Goal: Task Accomplishment & Management: Use online tool/utility

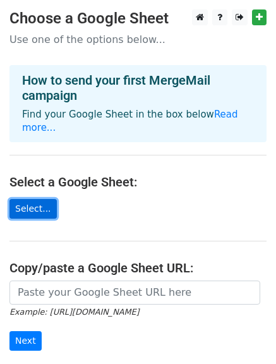
click at [37, 199] on link "Select..." at bounding box center [32, 209] width 47 height 20
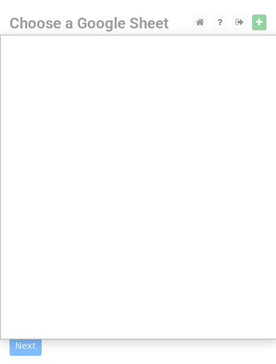
scroll to position [63, 0]
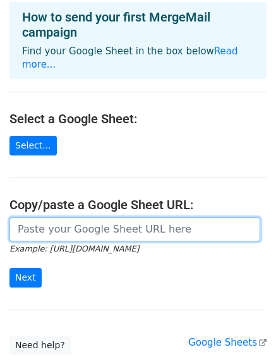
drag, startPoint x: 97, startPoint y: 219, endPoint x: 109, endPoint y: 225, distance: 13.3
click at [97, 220] on input "url" at bounding box center [134, 229] width 251 height 24
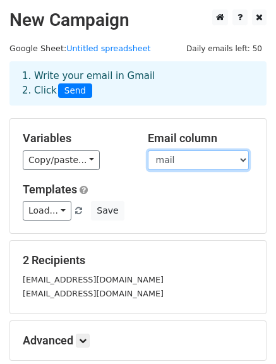
click at [195, 155] on select "State EMP ID Branch EMP Name Loan ID Amount Address mail Auditor name Contact n…" at bounding box center [198, 160] width 101 height 20
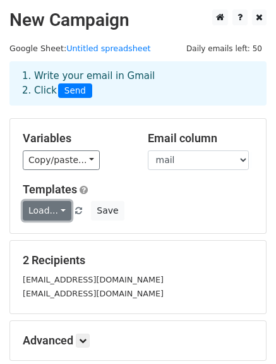
click at [57, 211] on link "Load..." at bounding box center [47, 211] width 49 height 20
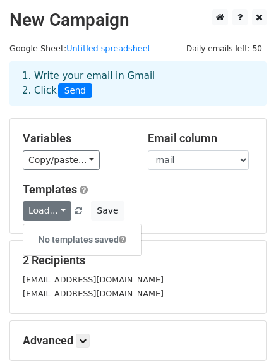
click at [68, 237] on h6 "No templates saved" at bounding box center [82, 239] width 118 height 21
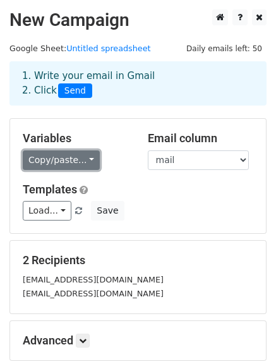
click at [88, 155] on link "Copy/paste..." at bounding box center [61, 160] width 77 height 20
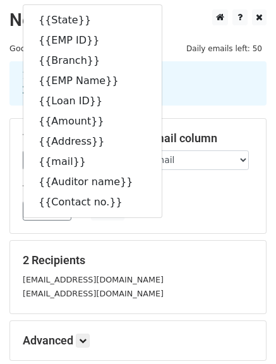
click at [183, 188] on h5 "Templates" at bounding box center [138, 189] width 230 height 14
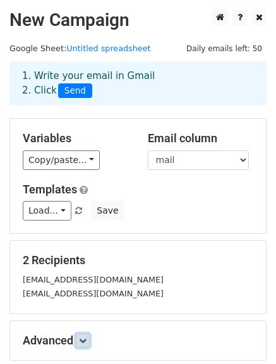
click at [86, 338] on icon at bounding box center [83, 340] width 8 height 8
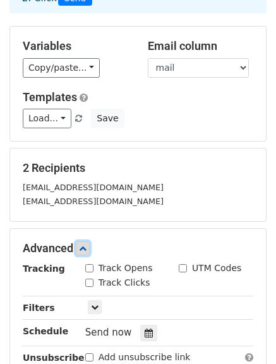
scroll to position [252, 0]
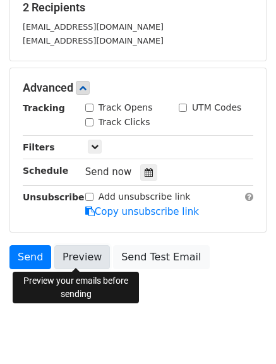
click at [73, 253] on link "Preview" at bounding box center [82, 257] width 56 height 24
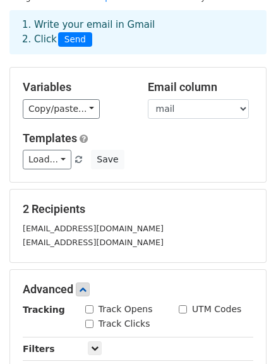
scroll to position [0, 0]
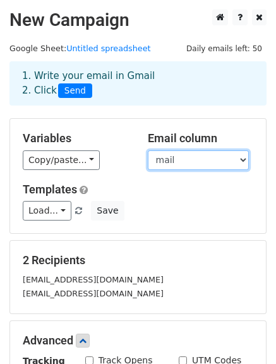
click at [185, 159] on select "State EMP ID Branch EMP Name Loan ID Amount Address mail Auditor name Contact n…" at bounding box center [198, 160] width 101 height 20
click at [148, 150] on select "State EMP ID Branch EMP Name Loan ID Amount Address mail Auditor name Contact n…" at bounding box center [198, 160] width 101 height 20
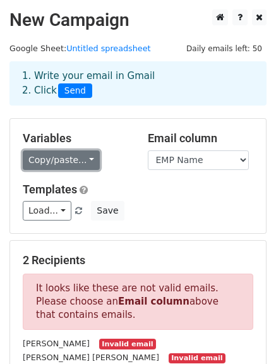
click at [66, 160] on link "Copy/paste..." at bounding box center [61, 160] width 77 height 20
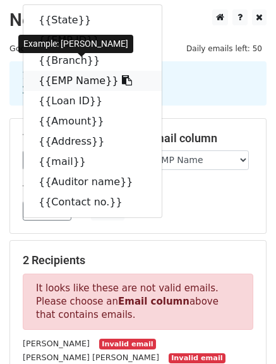
click at [64, 81] on link "{{EMP Name}}" at bounding box center [92, 81] width 138 height 20
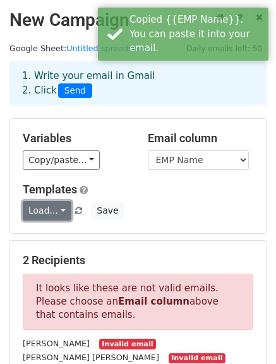
click at [66, 206] on link "Load..." at bounding box center [47, 211] width 49 height 20
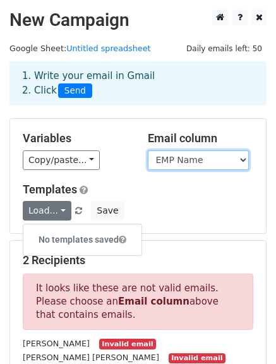
click at [206, 160] on select "State EMP ID Branch EMP Name Loan ID Amount Address mail Auditor name Contact n…" at bounding box center [198, 160] width 101 height 20
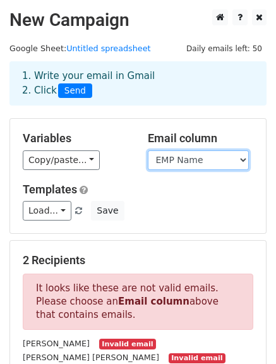
click at [148, 150] on select "State EMP ID Branch EMP Name Loan ID Amount Address mail Auditor name Contact n…" at bounding box center [198, 160] width 101 height 20
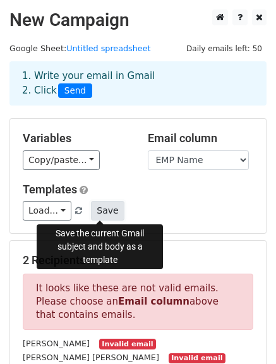
click at [93, 211] on button "Save" at bounding box center [107, 211] width 33 height 20
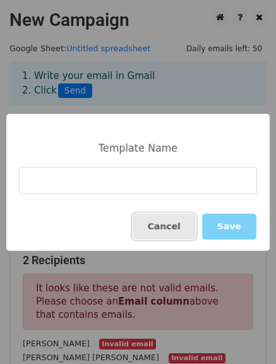
click at [162, 223] on button "Cancel" at bounding box center [164, 226] width 63 height 26
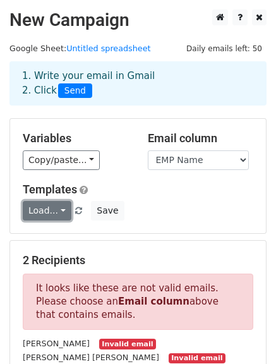
click at [47, 208] on link "Load..." at bounding box center [47, 211] width 49 height 20
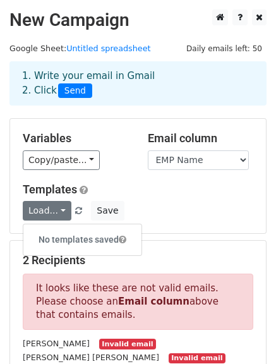
click at [54, 236] on h6 "No templates saved" at bounding box center [82, 239] width 118 height 21
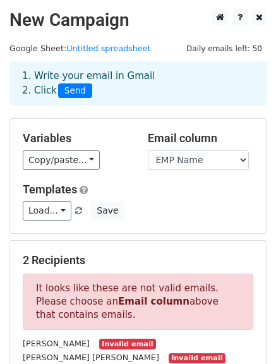
click at [170, 211] on div "Load... No templates saved Save" at bounding box center [137, 211] width 249 height 20
click at [203, 160] on select "State EMP ID Branch EMP Name Loan ID Amount Address mail Auditor name Contact n…" at bounding box center [198, 160] width 101 height 20
click at [148, 150] on select "State EMP ID Branch EMP Name Loan ID Amount Address mail Auditor name Contact n…" at bounding box center [198, 160] width 101 height 20
drag, startPoint x: 216, startPoint y: 161, endPoint x: 215, endPoint y: 169, distance: 7.7
click at [216, 161] on select "State EMP ID Branch EMP Name Loan ID Amount Address mail Auditor name Contact n…" at bounding box center [198, 160] width 101 height 20
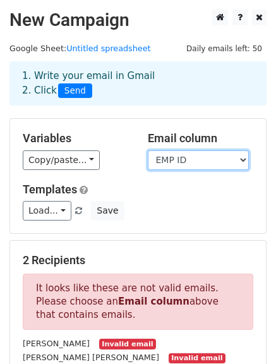
click at [148, 150] on select "State EMP ID Branch EMP Name Loan ID Amount Address mail Auditor name Contact n…" at bounding box center [198, 160] width 101 height 20
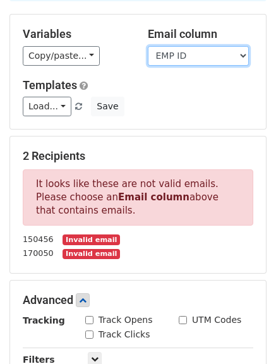
scroll to position [126, 0]
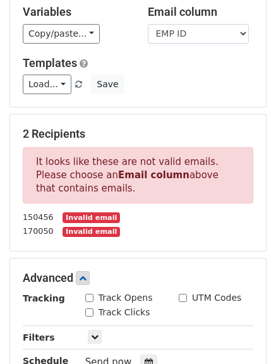
click at [65, 218] on small "Invalid email" at bounding box center [90, 217] width 57 height 11
click at [35, 218] on small "150456" at bounding box center [38, 216] width 31 height 9
click at [35, 235] on small "170050" at bounding box center [38, 230] width 31 height 9
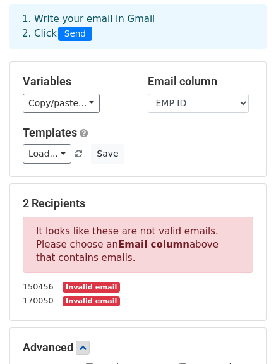
scroll to position [0, 0]
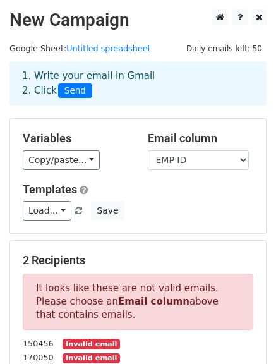
click at [76, 90] on span "Send" at bounding box center [75, 90] width 34 height 15
click at [74, 91] on span "Send" at bounding box center [75, 90] width 34 height 15
click at [227, 167] on select "State EMP ID Branch EMP Name Loan ID Amount Address mail Auditor name Contact n…" at bounding box center [198, 160] width 101 height 20
select select "EMP Name"
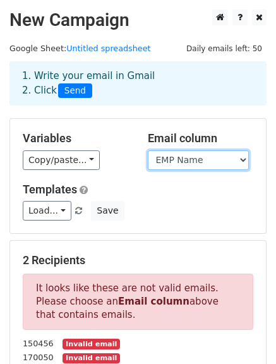
click at [148, 150] on select "State EMP ID Branch EMP Name Loan ID Amount Address mail Auditor name Contact n…" at bounding box center [198, 160] width 101 height 20
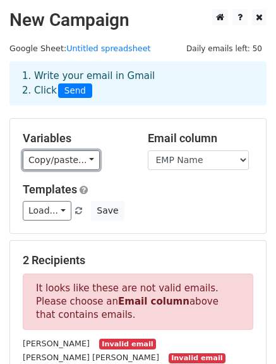
click at [79, 157] on link "Copy/paste..." at bounding box center [61, 160] width 77 height 20
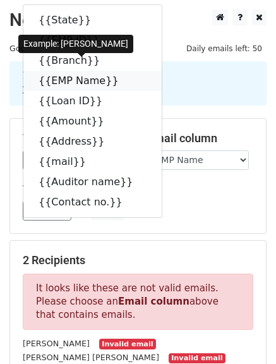
click at [62, 80] on link "{{EMP Name}}" at bounding box center [92, 81] width 138 height 20
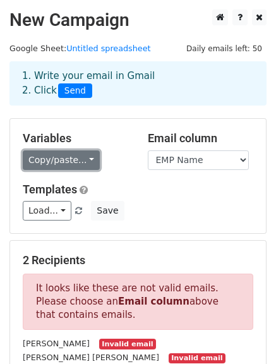
drag, startPoint x: 70, startPoint y: 156, endPoint x: 70, endPoint y: 167, distance: 11.4
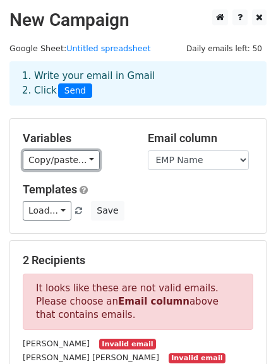
click at [71, 157] on link "Copy/paste..." at bounding box center [61, 160] width 77 height 20
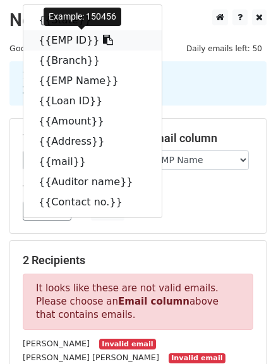
click at [57, 37] on link "{{EMP ID}}" at bounding box center [92, 40] width 138 height 20
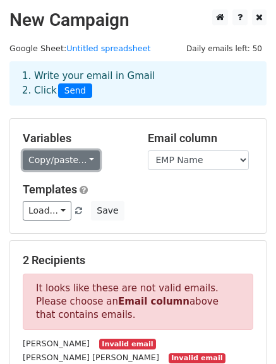
click at [82, 160] on link "Copy/paste..." at bounding box center [61, 160] width 77 height 20
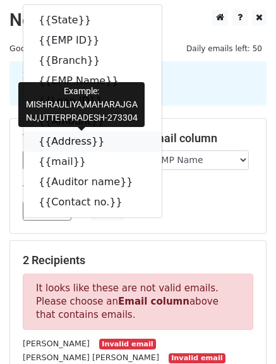
click at [66, 140] on link "{{Address}}" at bounding box center [92, 141] width 138 height 20
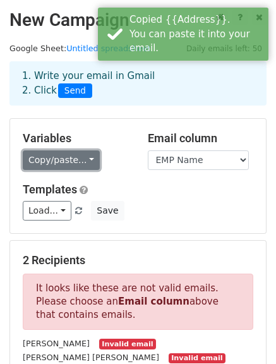
click at [72, 158] on link "Copy/paste..." at bounding box center [61, 160] width 77 height 20
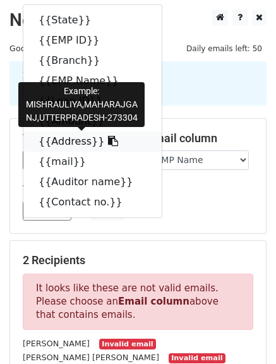
click at [55, 138] on link "{{Address}}" at bounding box center [92, 141] width 138 height 20
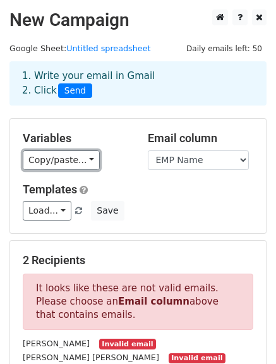
click at [77, 159] on link "Copy/paste..." at bounding box center [61, 160] width 77 height 20
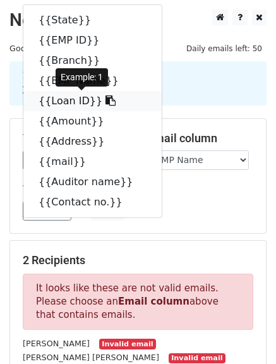
click at [74, 100] on link "{{Loan ID}}" at bounding box center [92, 101] width 138 height 20
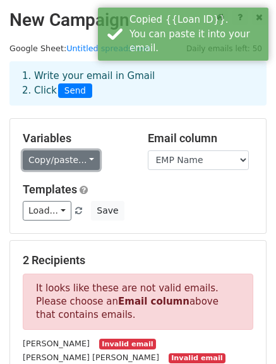
click at [71, 157] on link "Copy/paste..." at bounding box center [61, 160] width 77 height 20
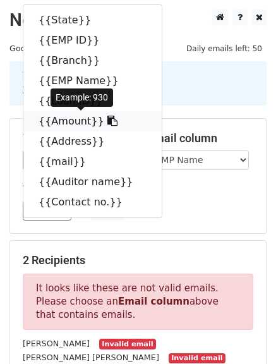
click at [66, 119] on link "{{Amount}}" at bounding box center [92, 121] width 138 height 20
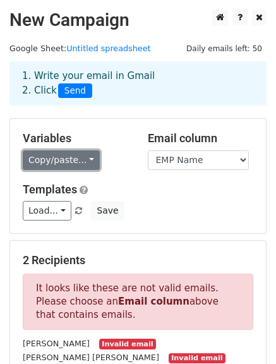
click at [71, 151] on link "Copy/paste..." at bounding box center [61, 160] width 77 height 20
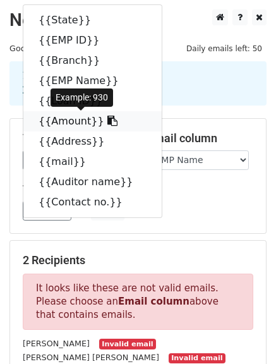
click at [66, 120] on link "{{Amount}}" at bounding box center [92, 121] width 138 height 20
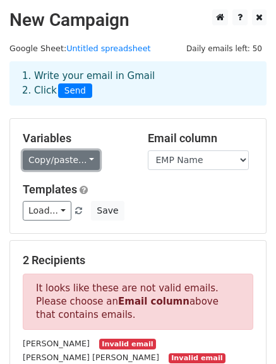
click at [57, 162] on link "Copy/paste..." at bounding box center [61, 160] width 77 height 20
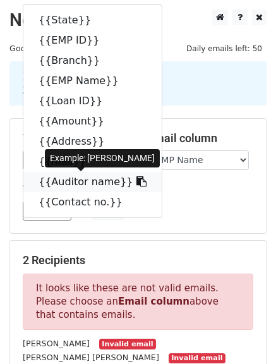
click at [57, 180] on link "{{Auditor name}}" at bounding box center [92, 182] width 138 height 20
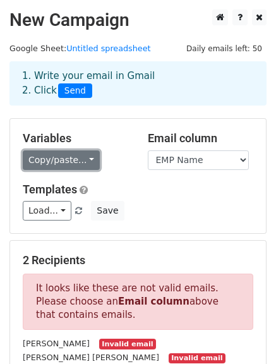
click at [77, 162] on link "Copy/paste..." at bounding box center [61, 160] width 77 height 20
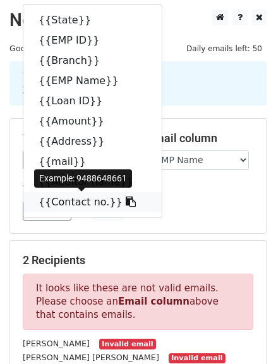
click at [71, 203] on link "{{Contact no.}}" at bounding box center [92, 202] width 138 height 20
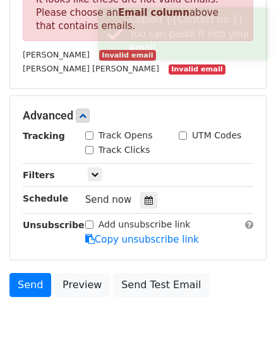
scroll to position [328, 0]
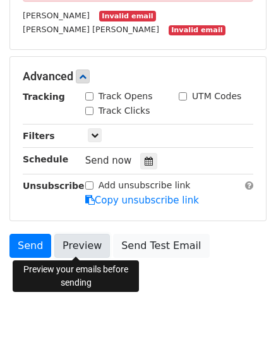
click at [73, 246] on link "Preview" at bounding box center [82, 246] width 56 height 24
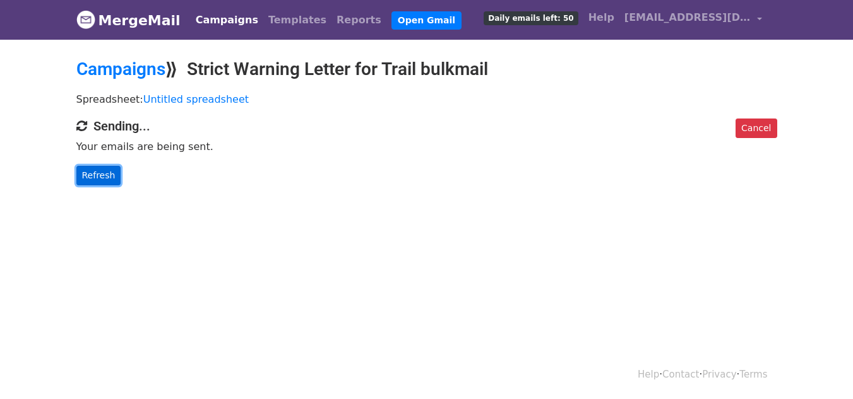
click at [103, 174] on link "Refresh" at bounding box center [98, 176] width 45 height 20
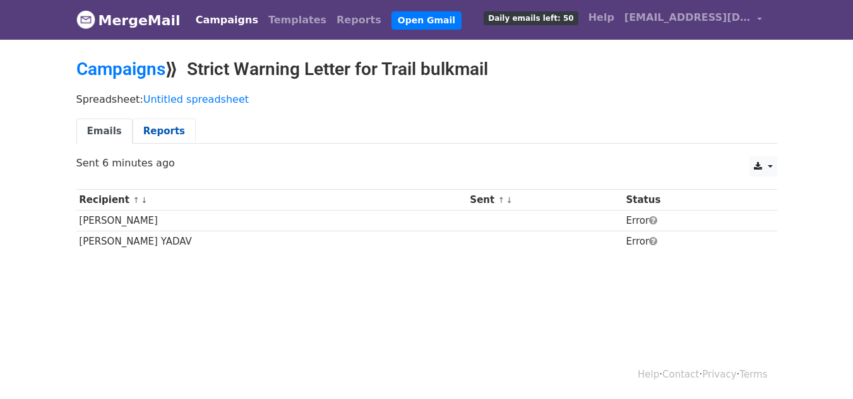
click at [160, 132] on link "Reports" at bounding box center [164, 132] width 63 height 26
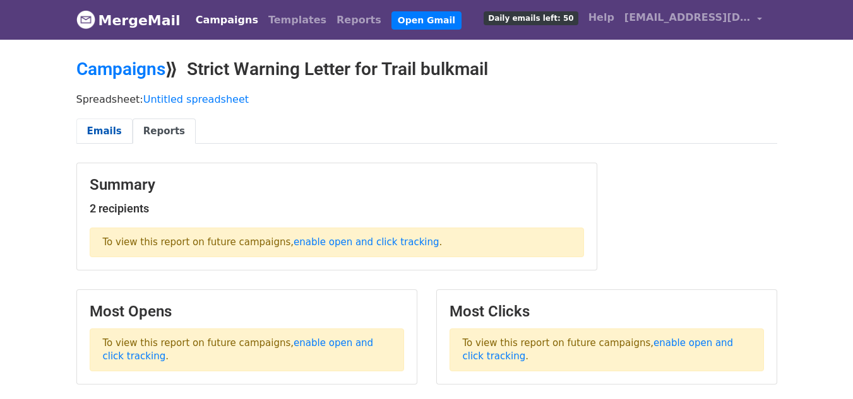
click at [105, 137] on link "Emails" at bounding box center [104, 132] width 56 height 26
